Goal: Check status: Check status

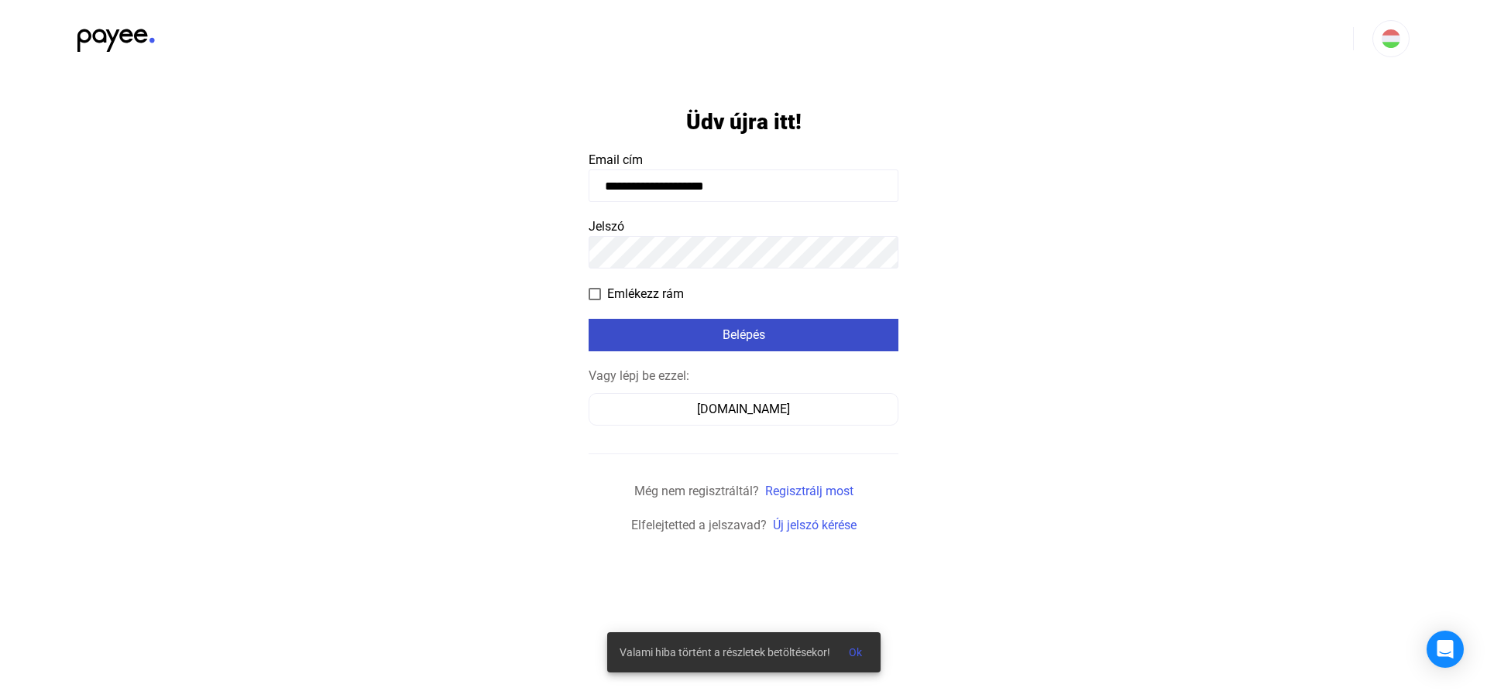
click at [713, 345] on button "Belépés" at bounding box center [744, 335] width 310 height 33
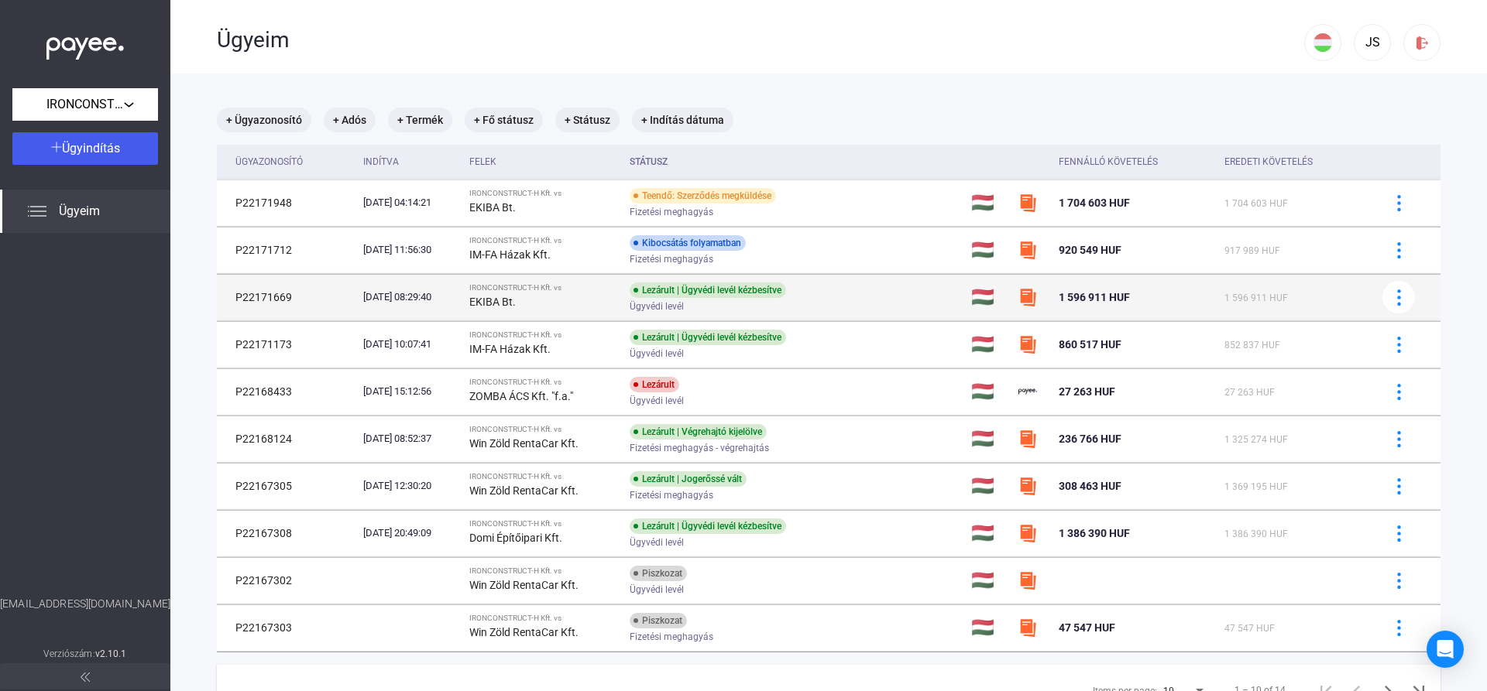
click at [739, 300] on div "Lezárult | Ügyvédi levél kézbesítve Ügyvédi levél" at bounding box center [753, 298] width 247 height 30
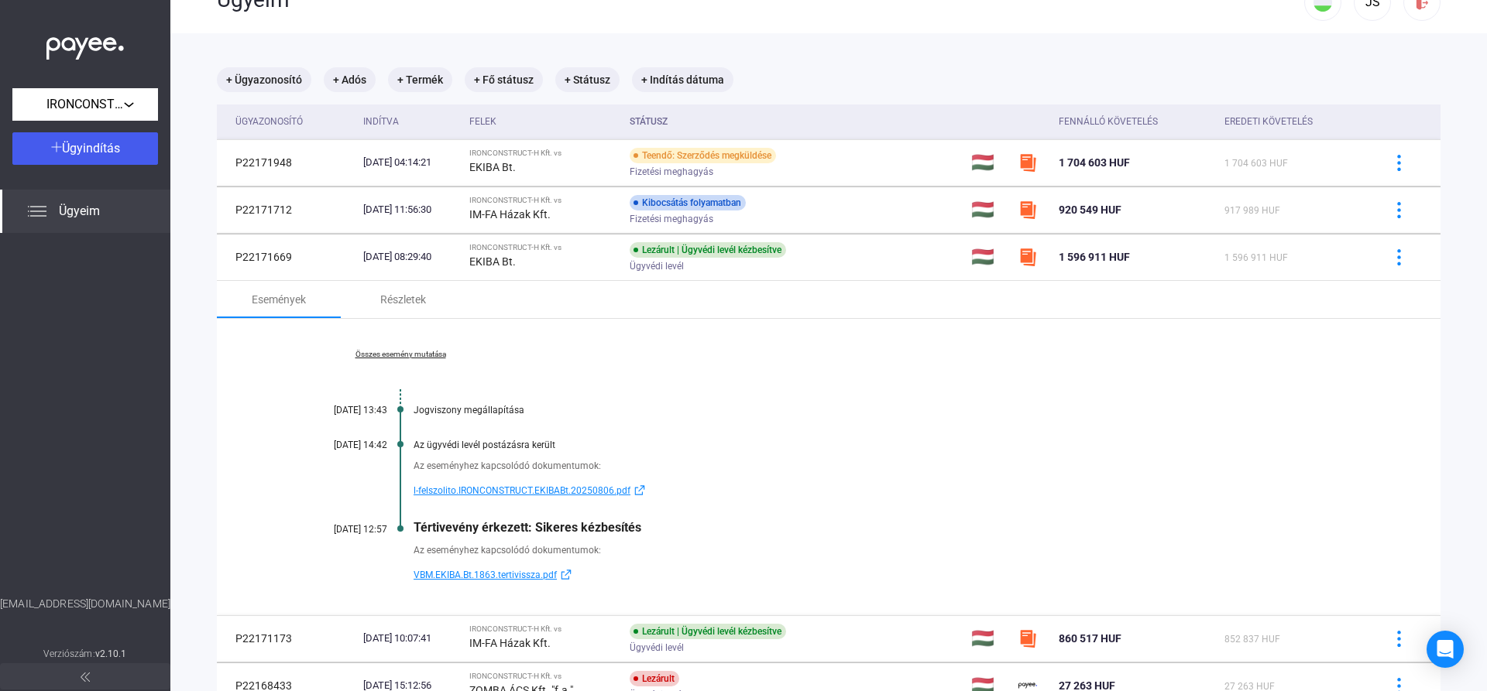
scroll to position [88, 0]
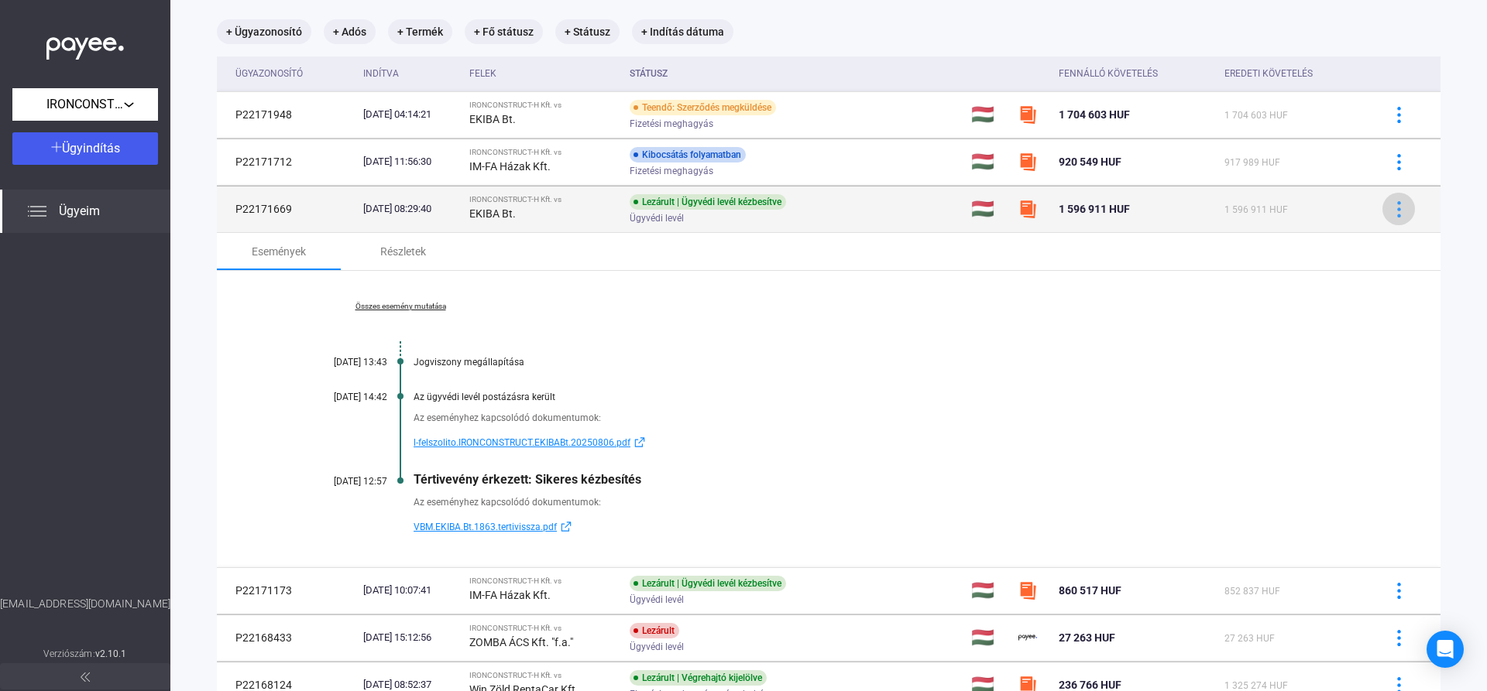
click at [1403, 218] on button at bounding box center [1398, 209] width 33 height 33
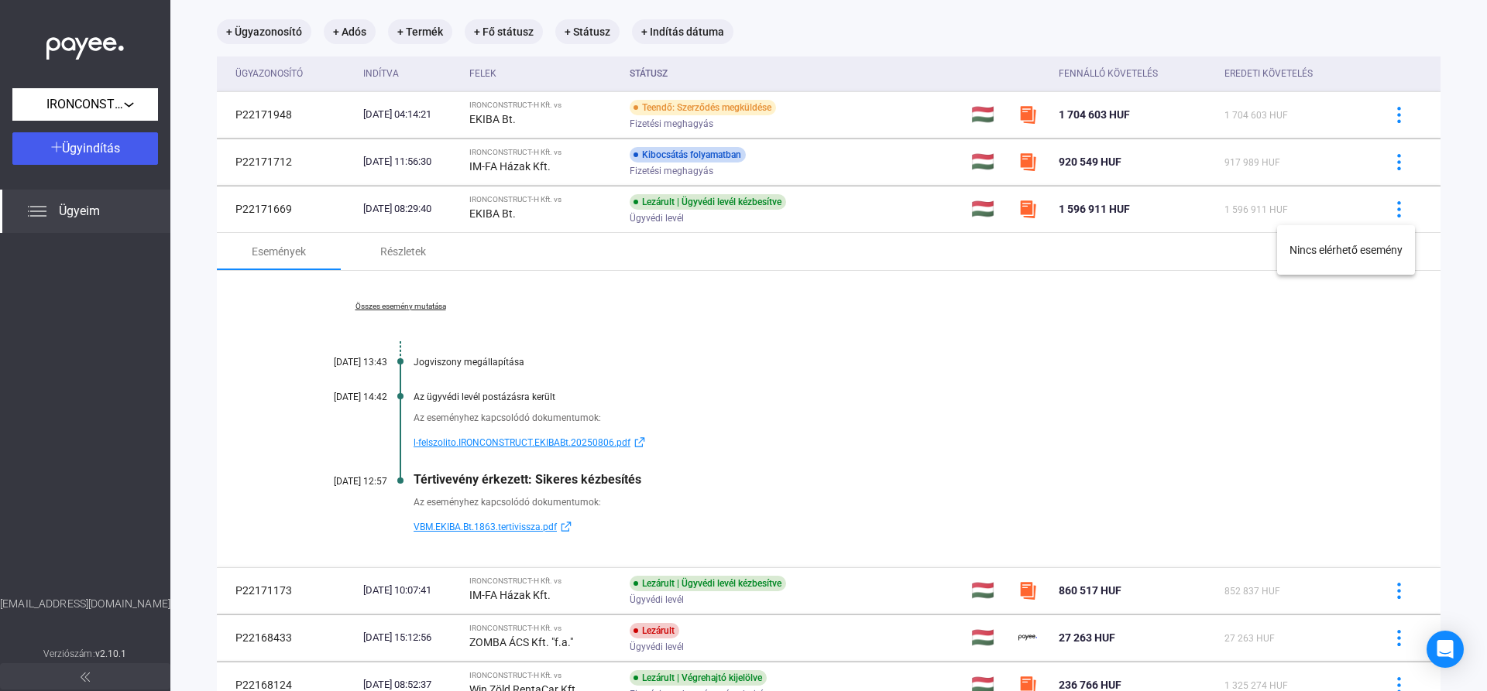
click at [788, 348] on div at bounding box center [743, 345] width 1487 height 691
click at [398, 255] on div "Részletek" at bounding box center [403, 251] width 46 height 19
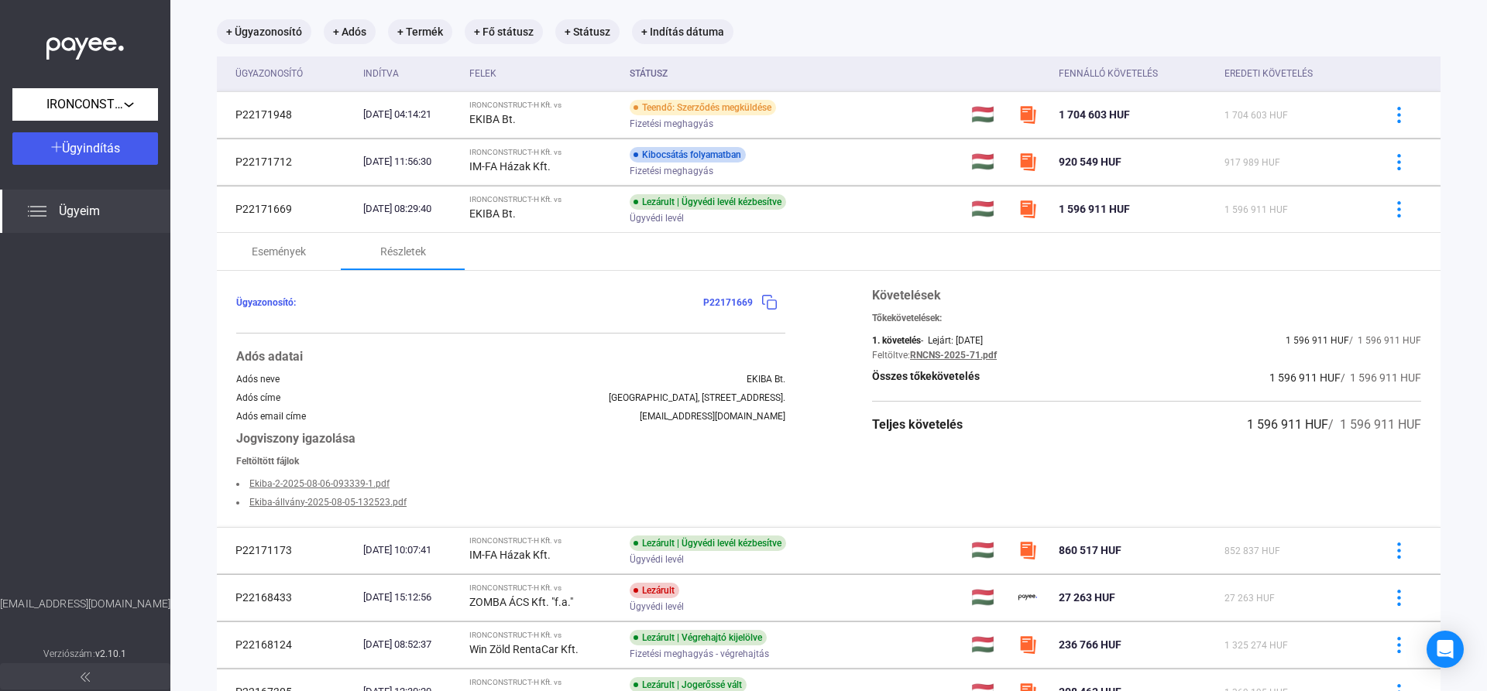
click at [768, 304] on img at bounding box center [769, 302] width 16 height 16
click at [348, 486] on link "Ekiba-2-2025-08-06-093339-1.pdf" at bounding box center [319, 484] width 140 height 11
click at [348, 503] on link "Ekiba-állvány-2025-08-05-132523.pdf" at bounding box center [327, 502] width 157 height 11
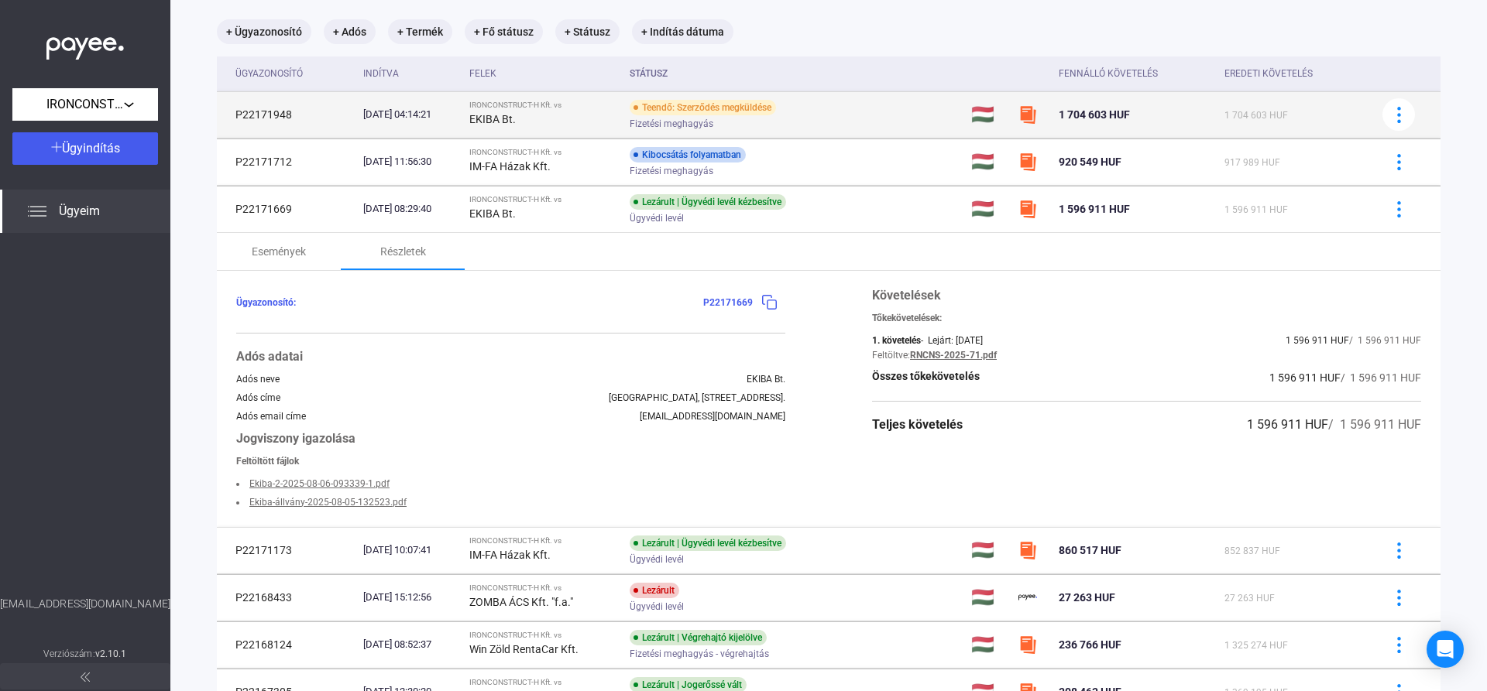
click at [602, 109] on div "IRONCONSTRUCT-H Kft. vs" at bounding box center [543, 105] width 148 height 9
